Goal: Transaction & Acquisition: Book appointment/travel/reservation

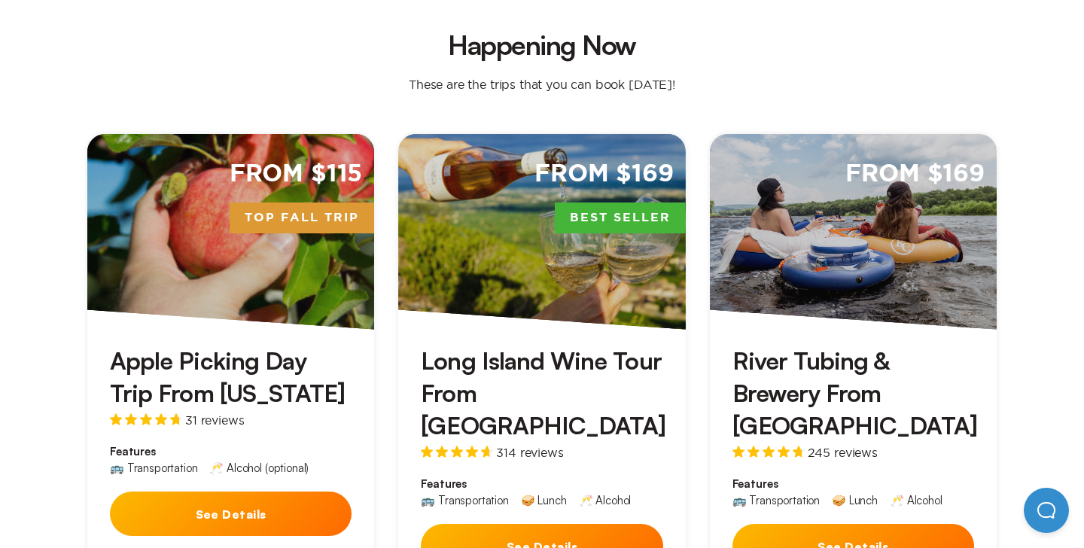
scroll to position [422, 0]
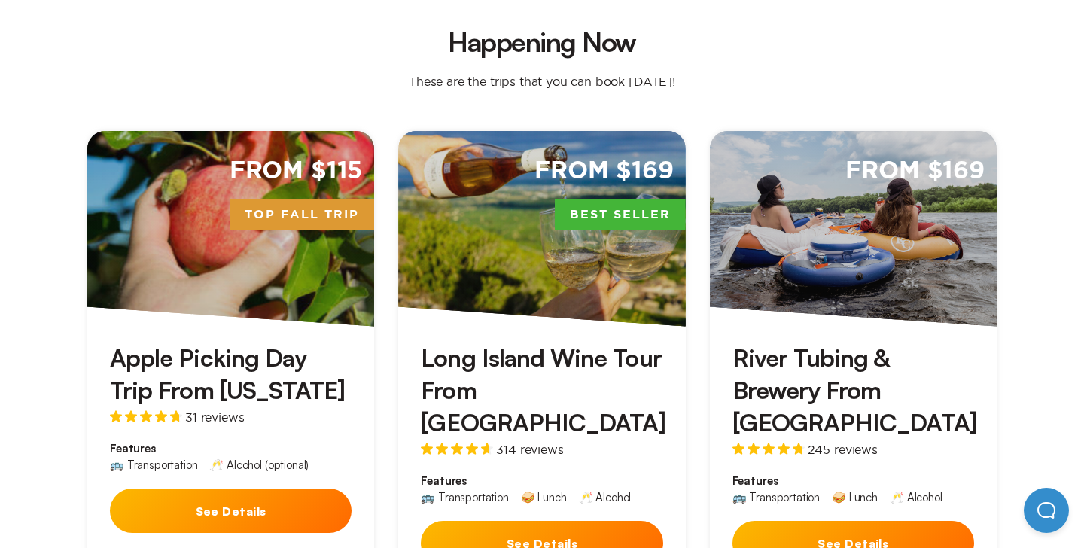
click at [238, 276] on div "From $115 Top Fall Trip" at bounding box center [230, 229] width 287 height 196
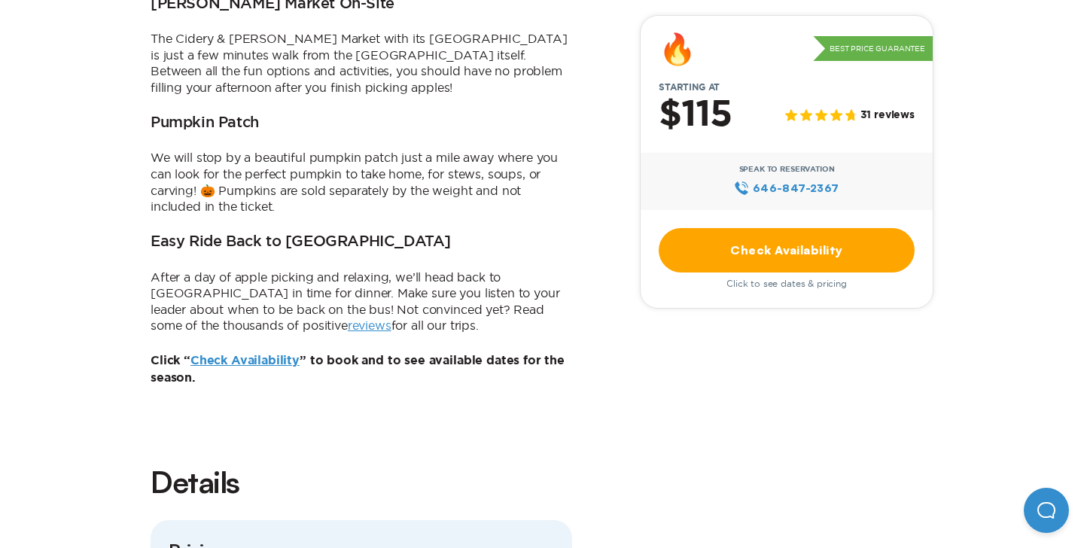
scroll to position [1175, 0]
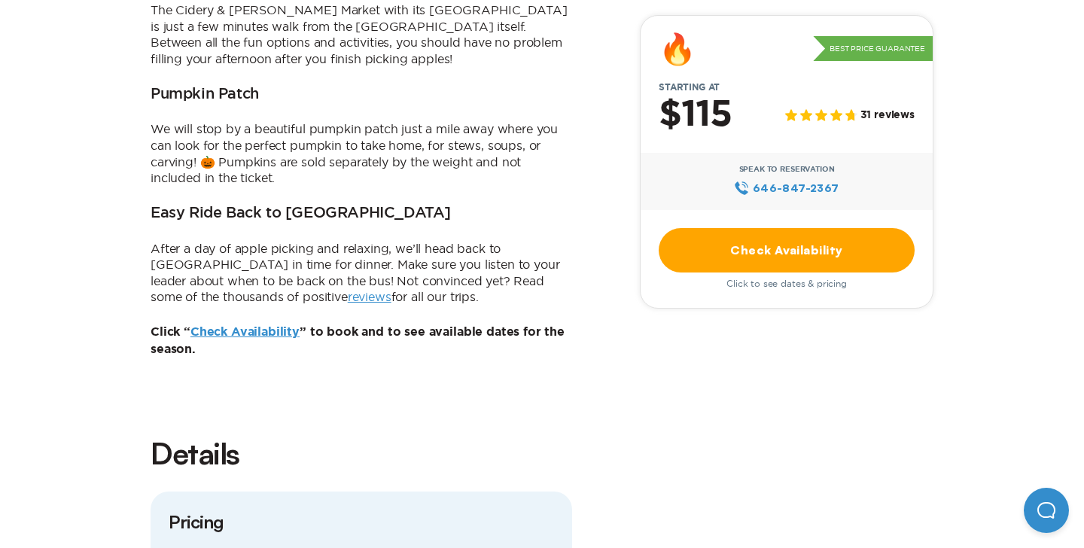
scroll to position [422, 0]
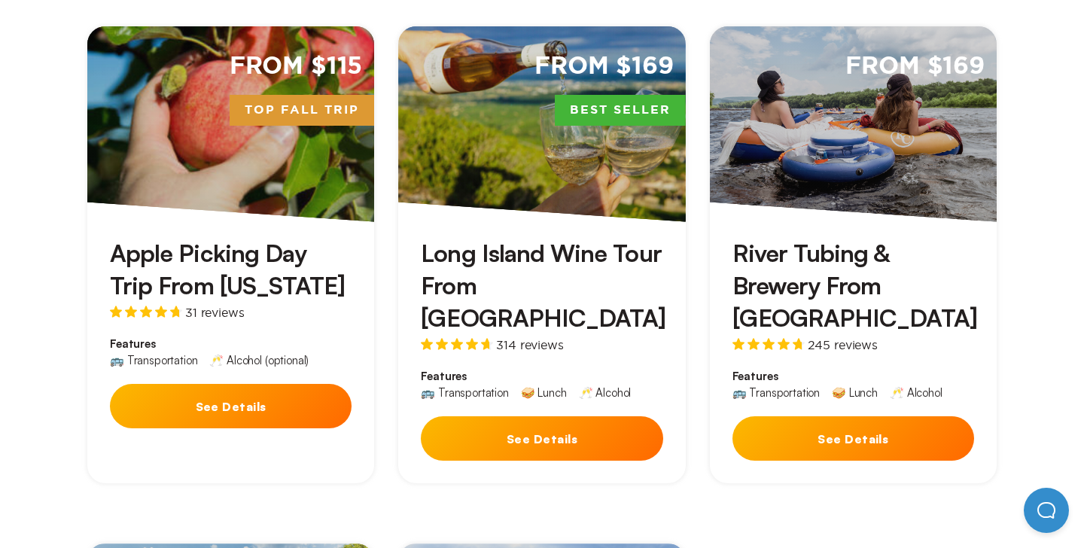
scroll to position [572, 0]
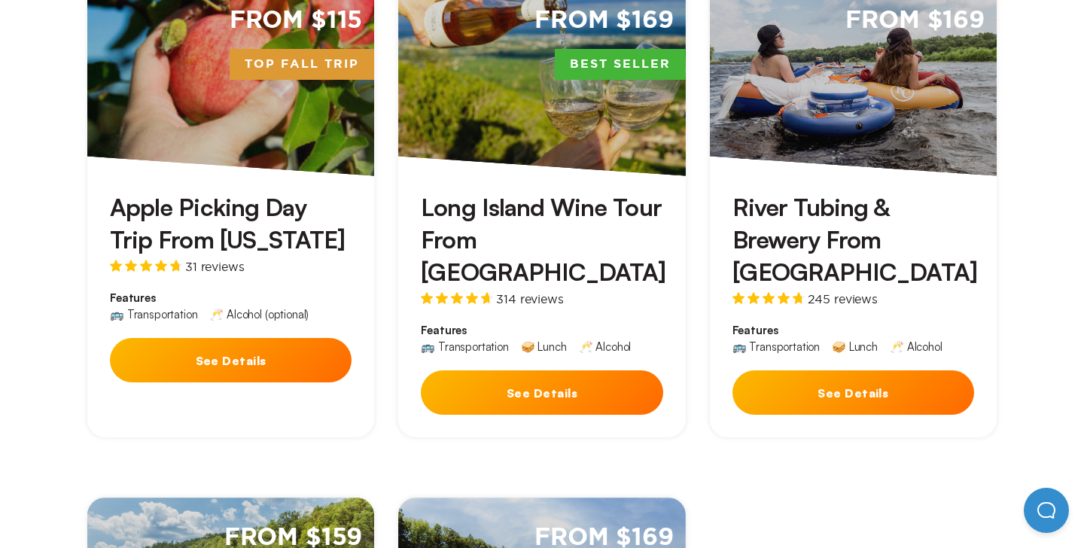
click at [807, 191] on h3 "River Tubing & Brewery From [GEOGRAPHIC_DATA]" at bounding box center [854, 240] width 242 height 98
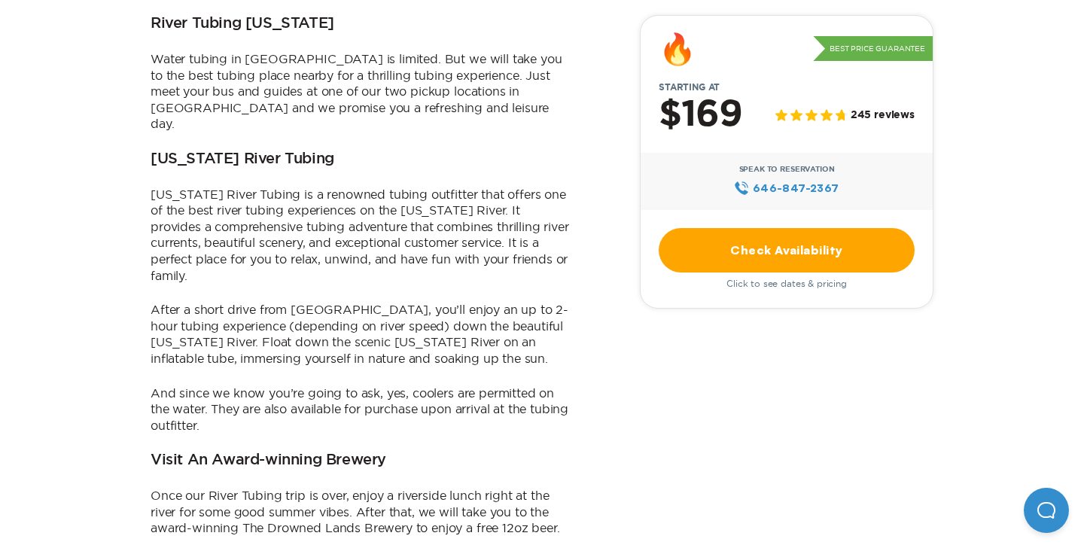
scroll to position [964, 0]
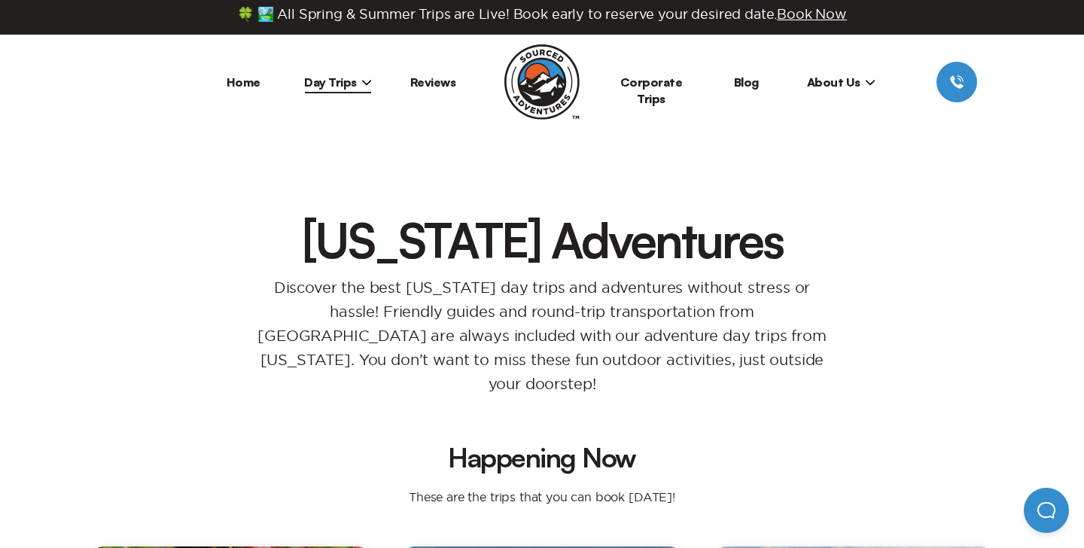
scroll to position [2, 0]
